Goal: Task Accomplishment & Management: Use online tool/utility

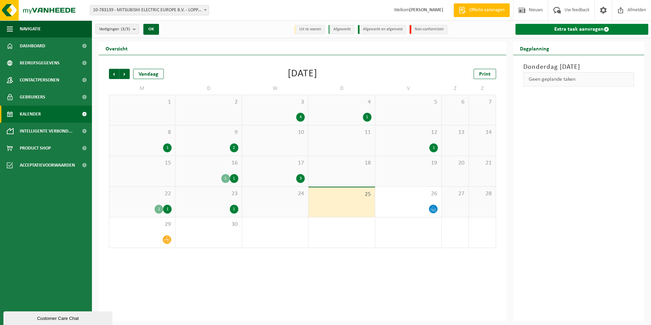
click at [540, 27] on link "Extra taak aanvragen" at bounding box center [581, 29] width 133 height 11
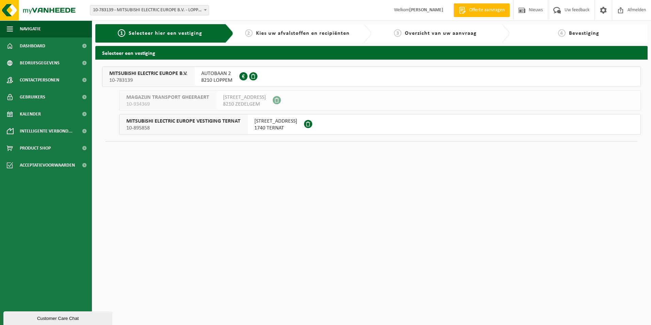
click at [283, 72] on button "MITSUBISHI ELECTRIC EUROPE B.V. 10-783139 [STREET_ADDRESS] 0821.611.378" at bounding box center [371, 76] width 538 height 20
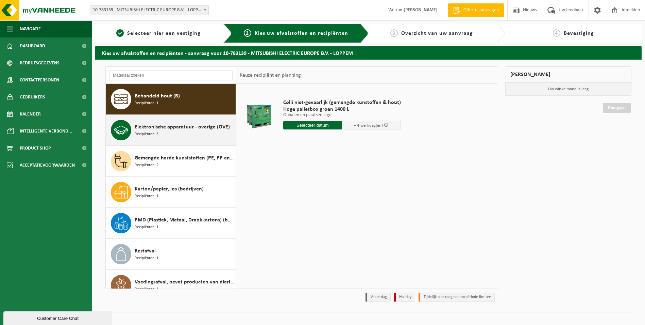
click at [164, 136] on div "Elektronische apparatuur - overige (OVE) Recipiënten: 3" at bounding box center [184, 130] width 99 height 20
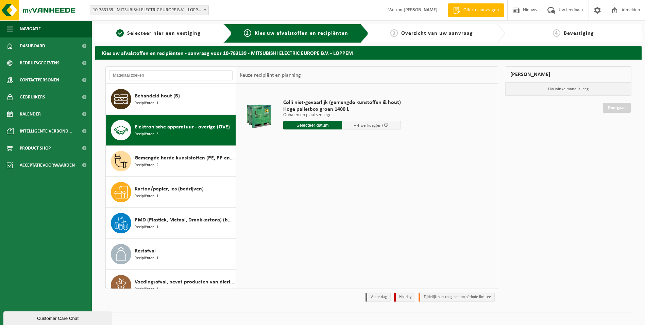
scroll to position [12, 0]
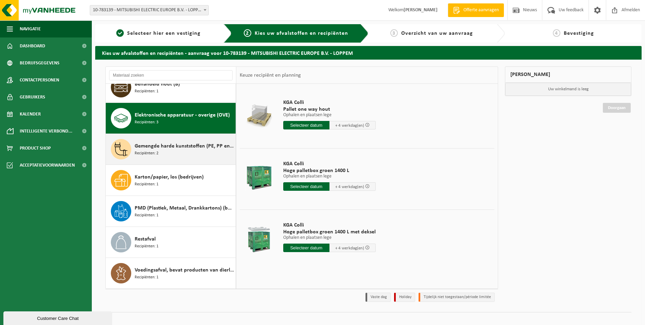
click at [181, 154] on div "Gemengde harde kunststoffen (PE, PP en PVC), recycleerbaar (industrieel) Recipi…" at bounding box center [184, 149] width 99 height 20
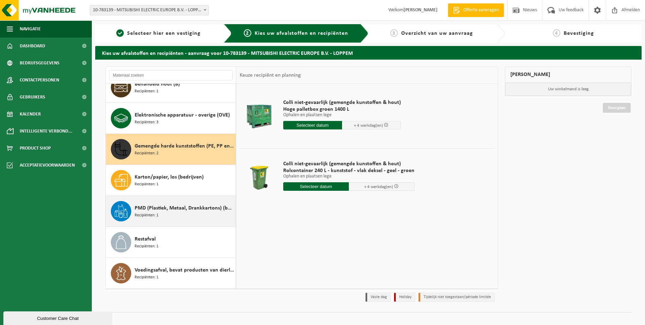
click at [179, 225] on div "PMD (Plastiek, Metaal, Drankkartons) (bedrijven) Recipiënten: 1" at bounding box center [171, 211] width 130 height 31
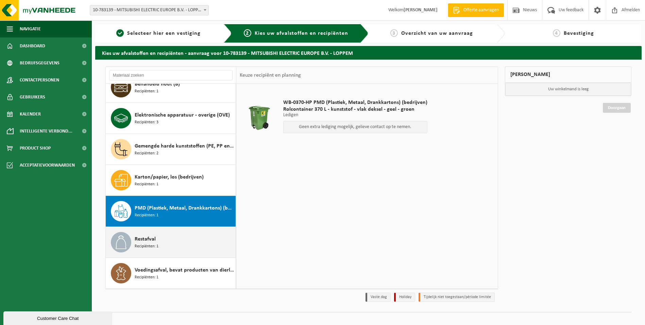
click at [162, 239] on div "Restafval Recipiënten: 1" at bounding box center [184, 242] width 99 height 20
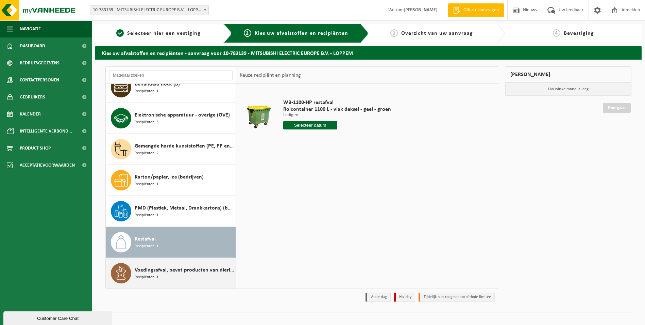
click at [183, 282] on div "Voedingsafval, bevat producten van dierlijke oorsprong, onverpakt, categorie 3 …" at bounding box center [184, 273] width 99 height 20
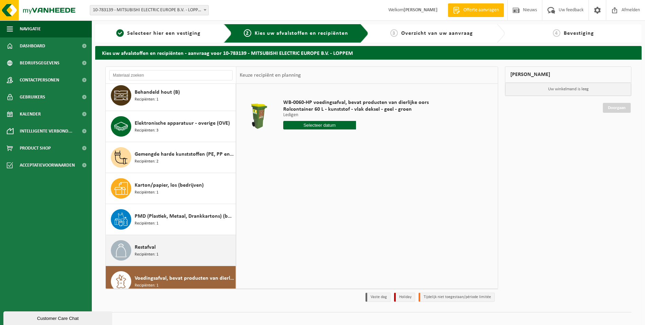
scroll to position [0, 0]
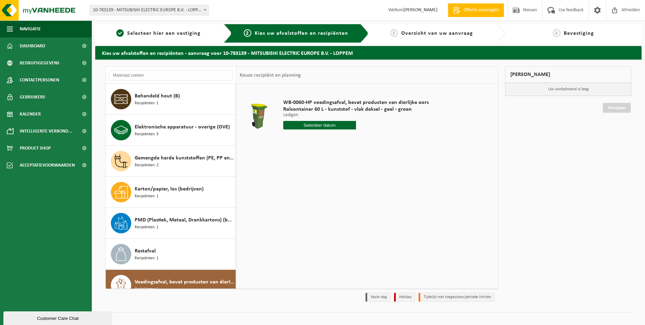
click at [352, 183] on div "WB-0060-HP voedingsafval, bevat producten van dierlijke oors Rolcontainer 60 L …" at bounding box center [367, 186] width 262 height 204
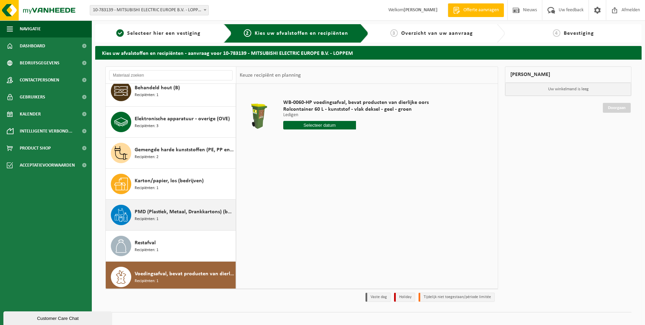
scroll to position [12, 0]
